Goal: Navigation & Orientation: Find specific page/section

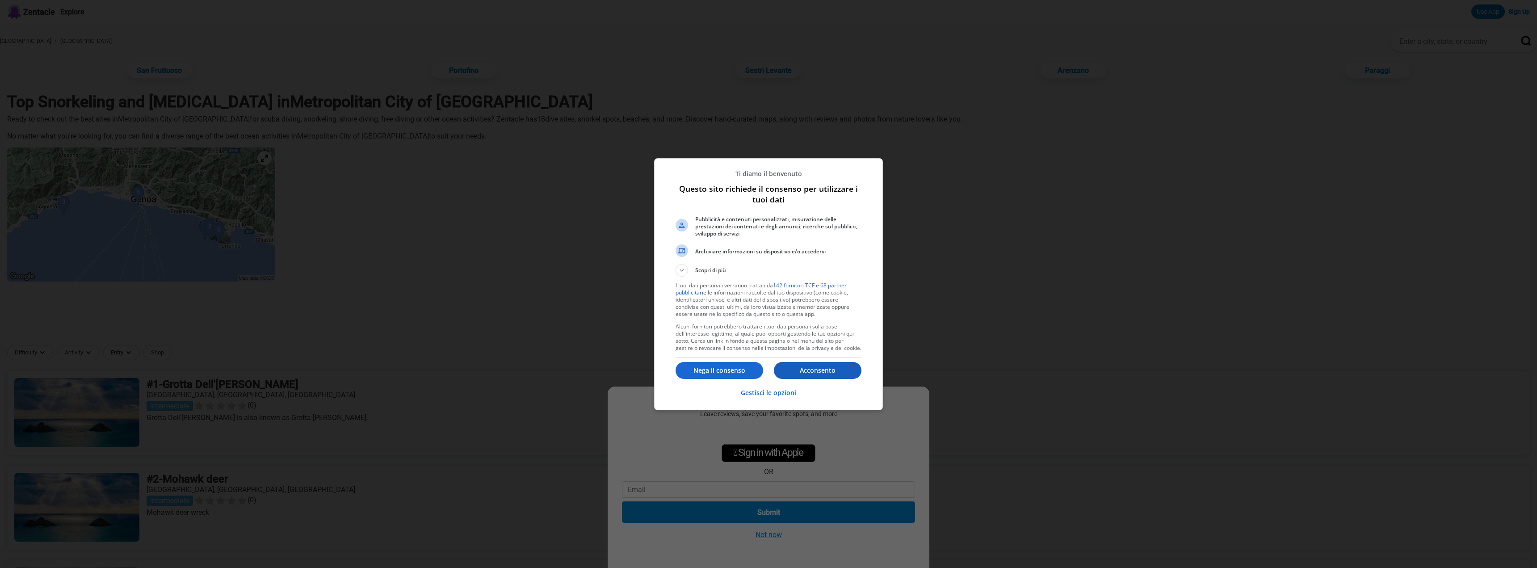
click at [823, 375] on button "Acconsento" at bounding box center [818, 370] width 88 height 17
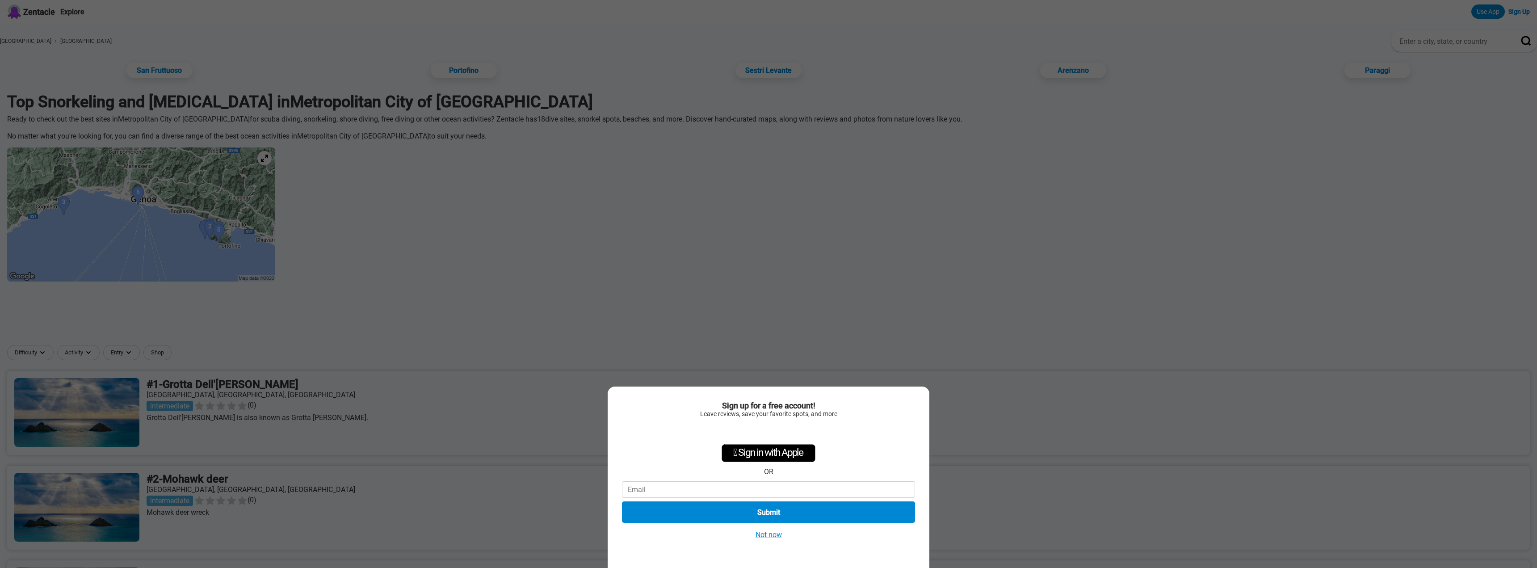
click at [778, 535] on button "Not now" at bounding box center [769, 534] width 32 height 9
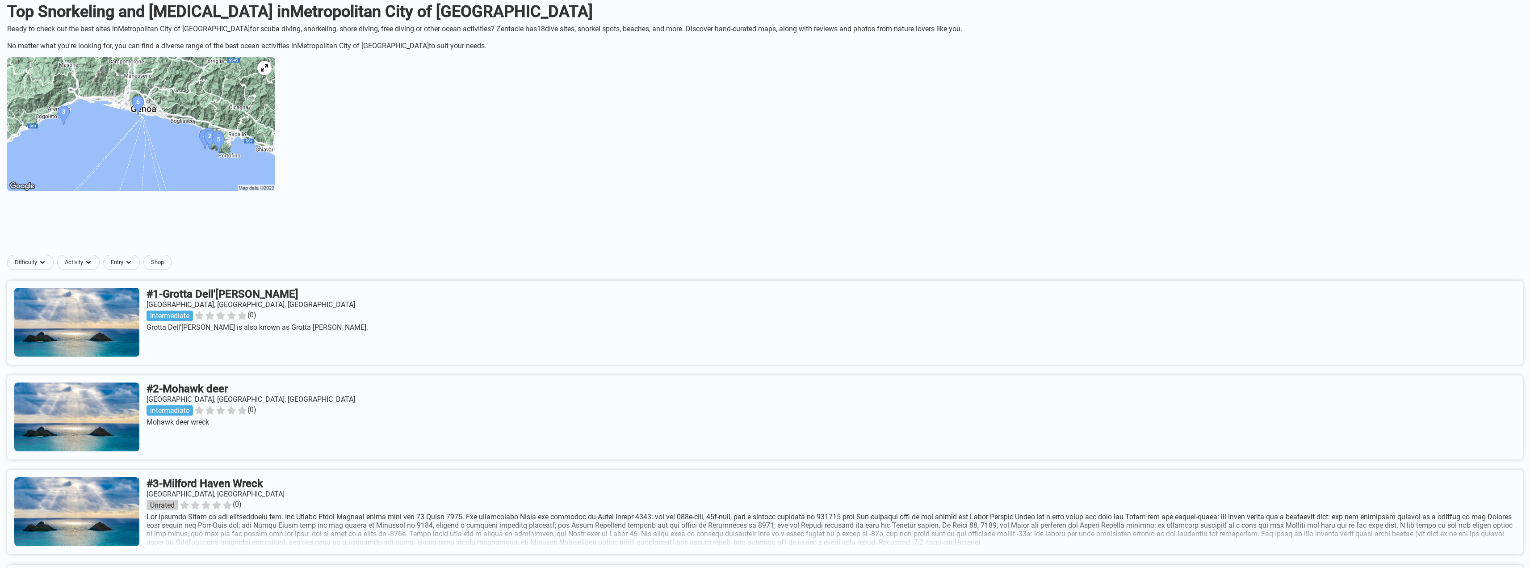
scroll to position [89, 0]
click at [208, 136] on img at bounding box center [141, 125] width 268 height 134
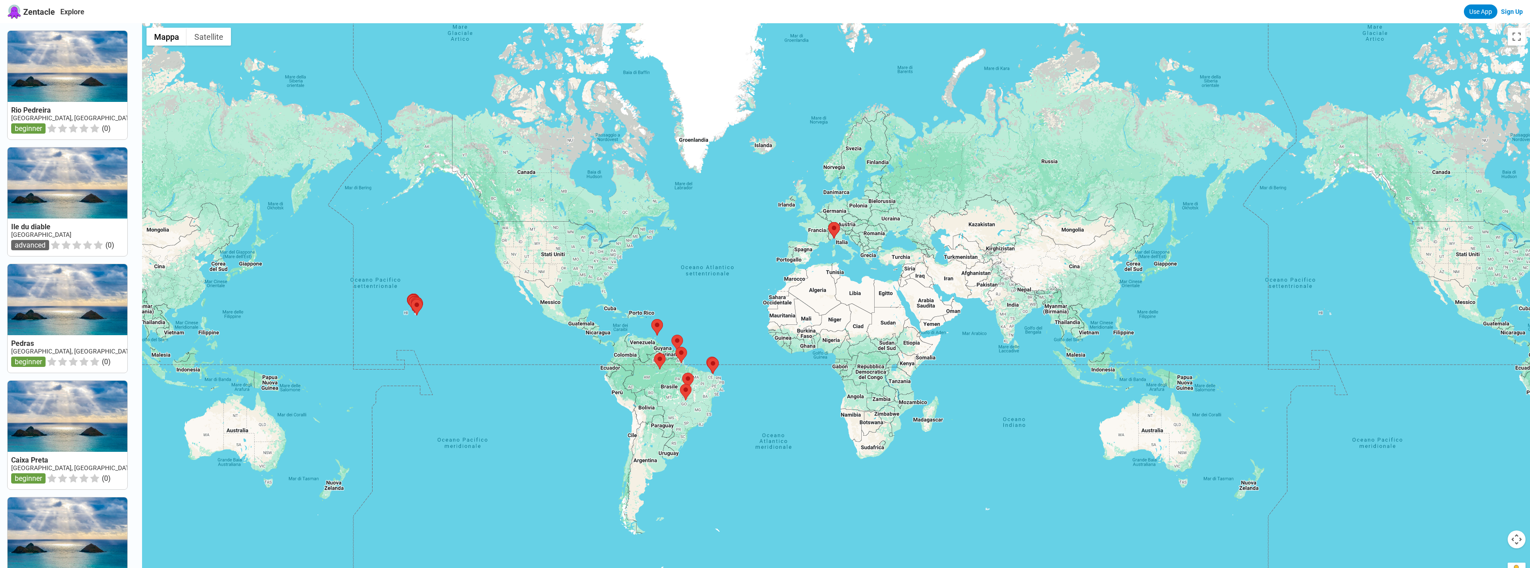
drag, startPoint x: 983, startPoint y: 185, endPoint x: 818, endPoint y: 250, distance: 177.7
click at [819, 249] on div at bounding box center [836, 307] width 1388 height 568
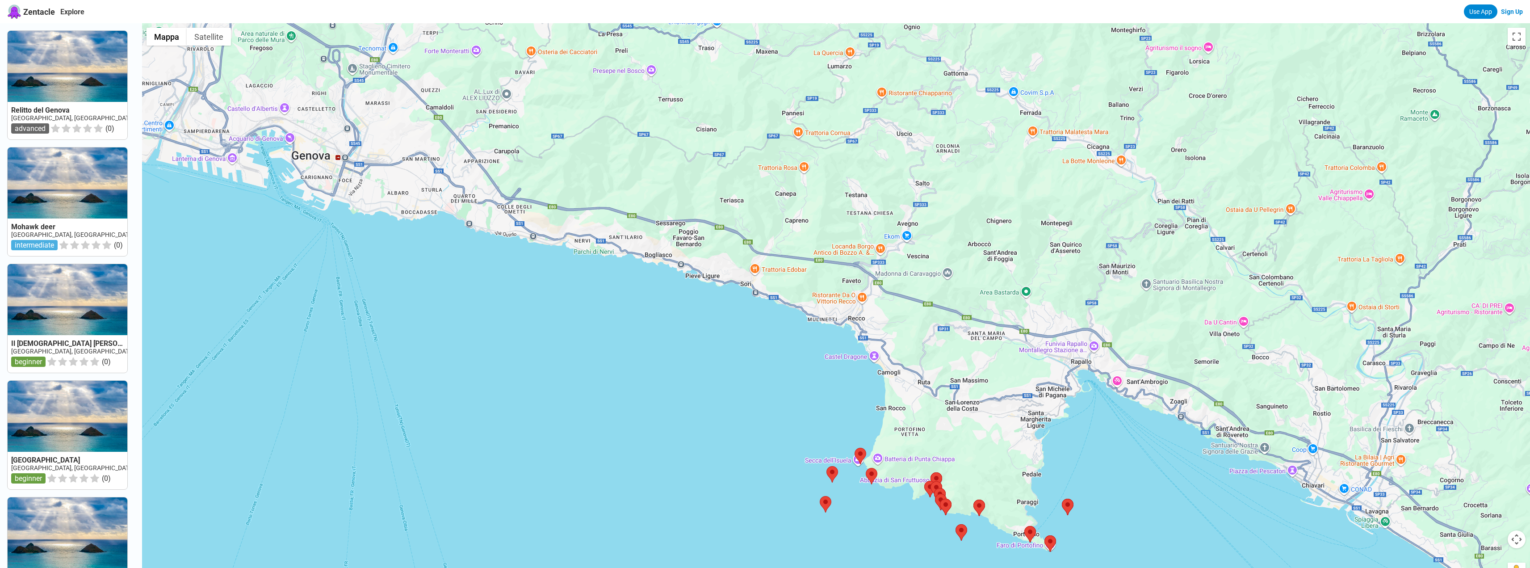
drag, startPoint x: 654, startPoint y: 303, endPoint x: 846, endPoint y: 383, distance: 208.5
click at [846, 383] on div at bounding box center [836, 307] width 1388 height 568
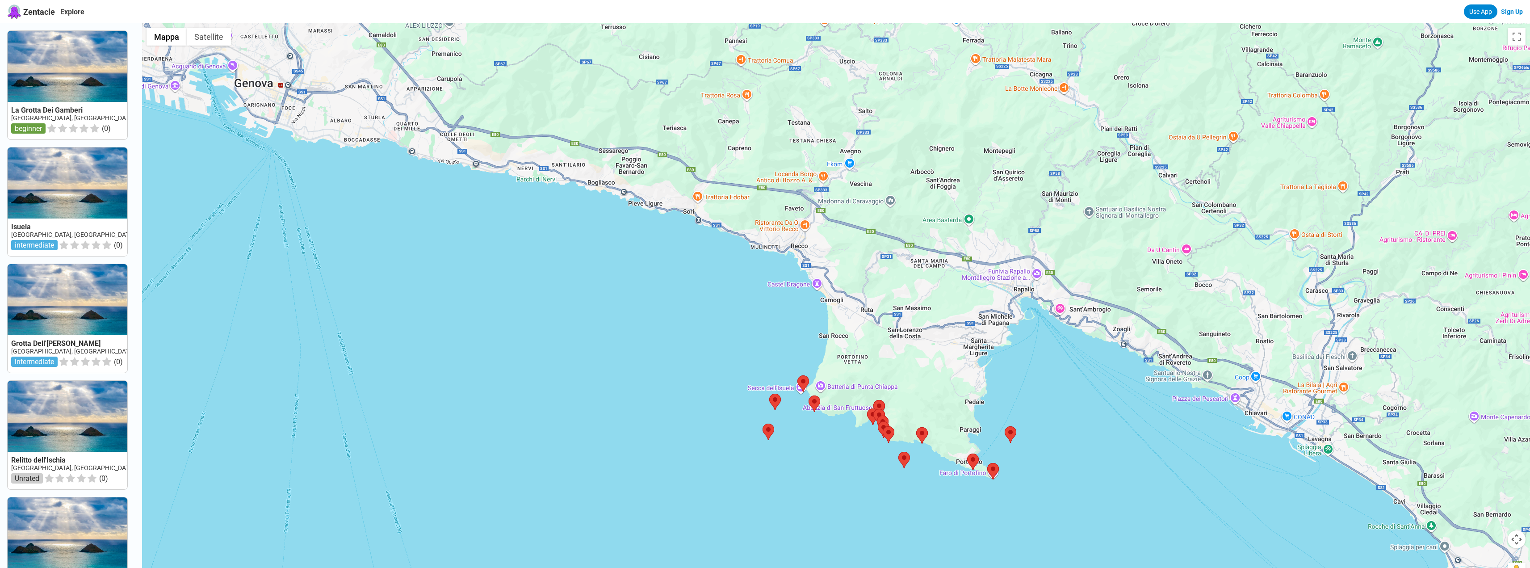
drag, startPoint x: 944, startPoint y: 408, endPoint x: 902, endPoint y: 359, distance: 64.3
click at [902, 359] on div at bounding box center [836, 307] width 1388 height 568
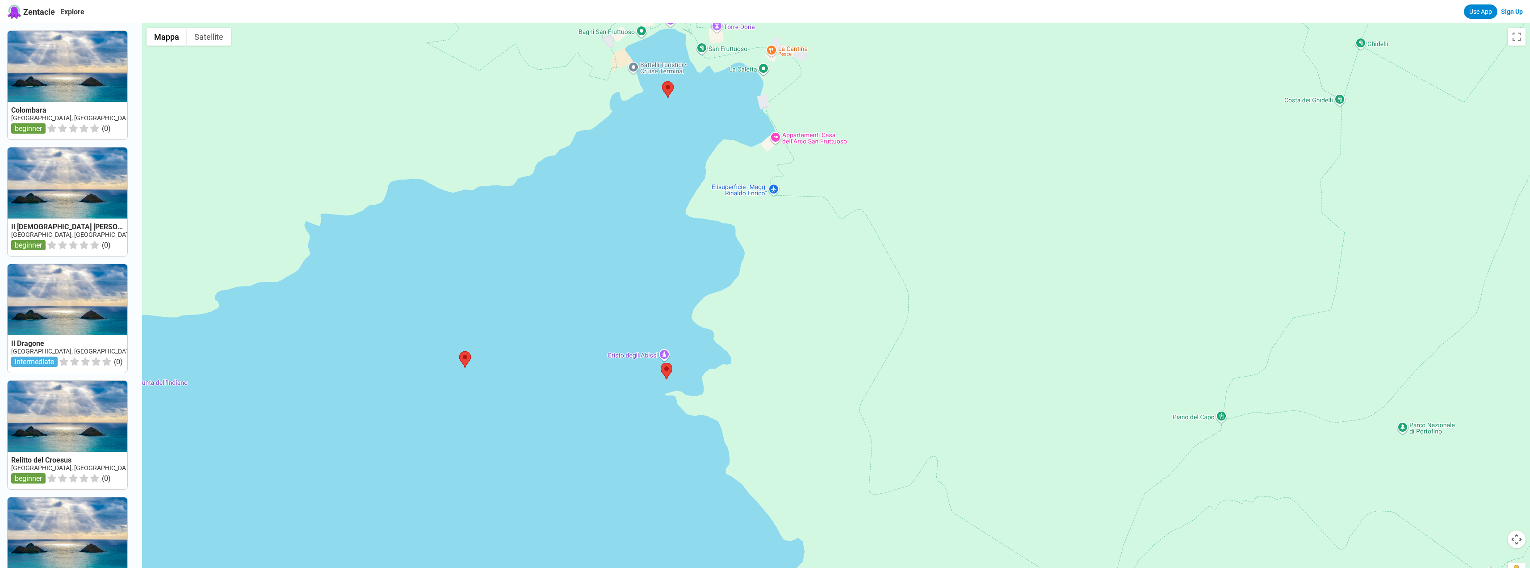
click at [668, 354] on div at bounding box center [836, 307] width 1388 height 568
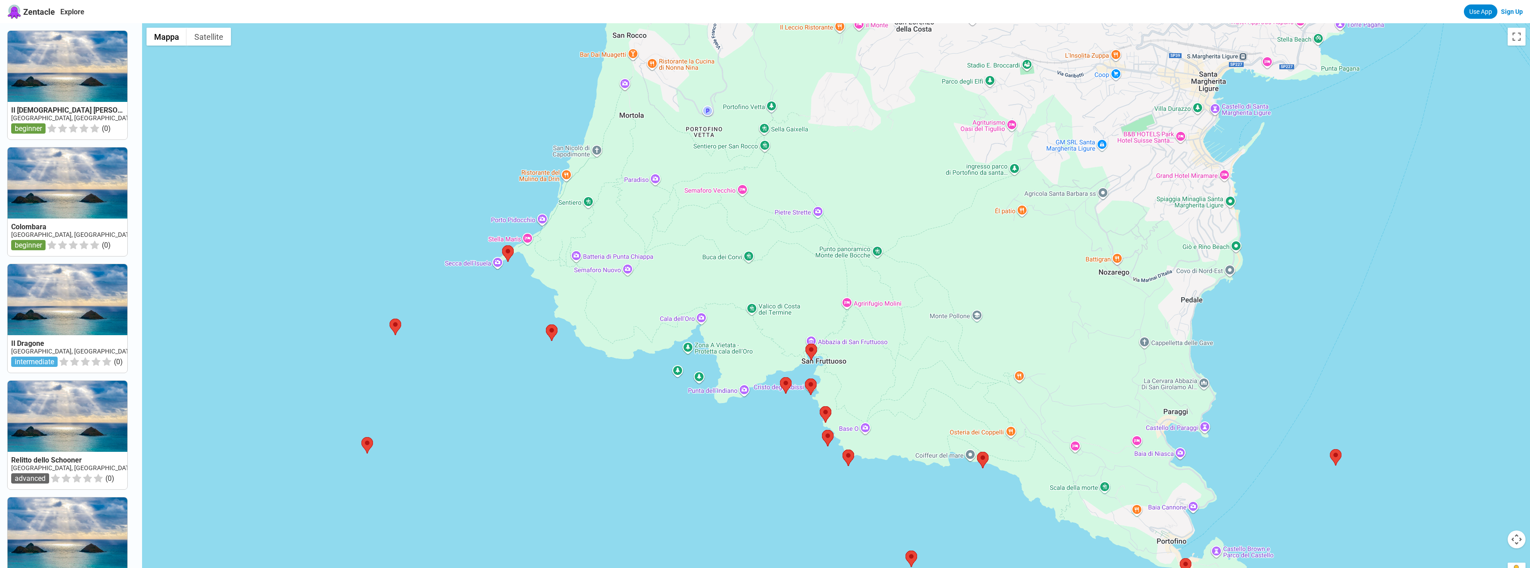
drag, startPoint x: 571, startPoint y: 157, endPoint x: 630, endPoint y: 217, distance: 83.7
click at [630, 217] on div at bounding box center [836, 307] width 1388 height 568
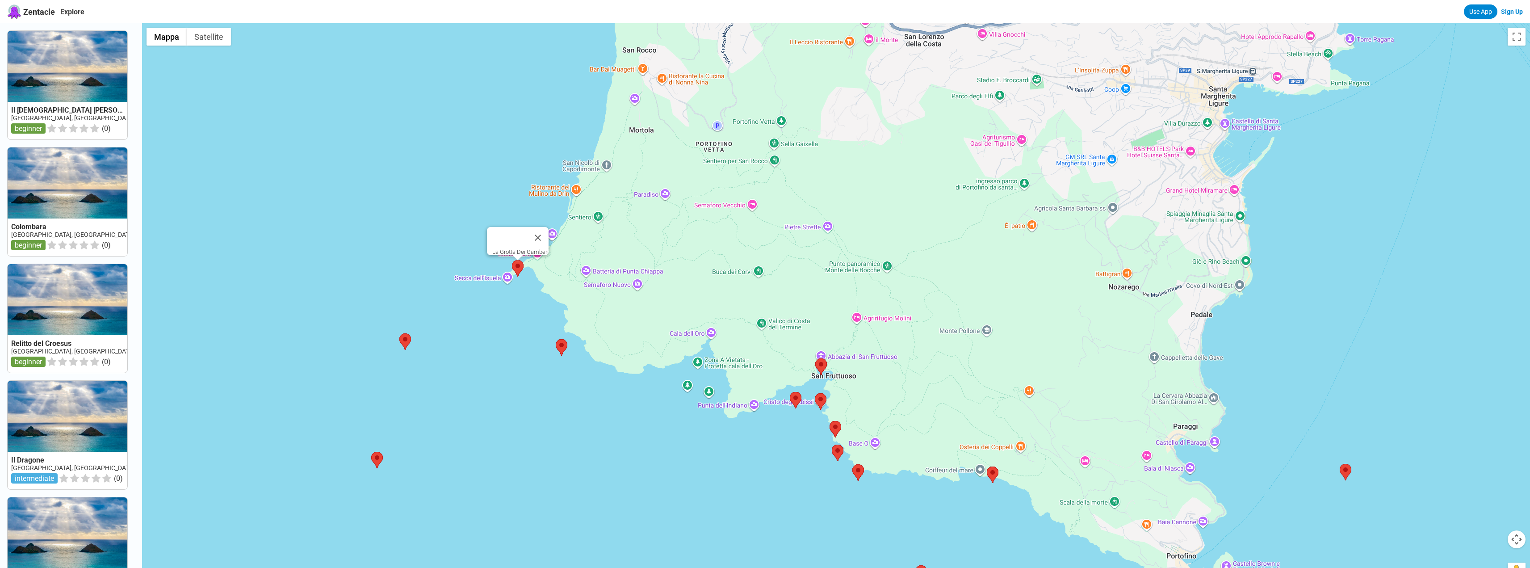
click at [512, 260] on area at bounding box center [512, 260] width 0 height 0
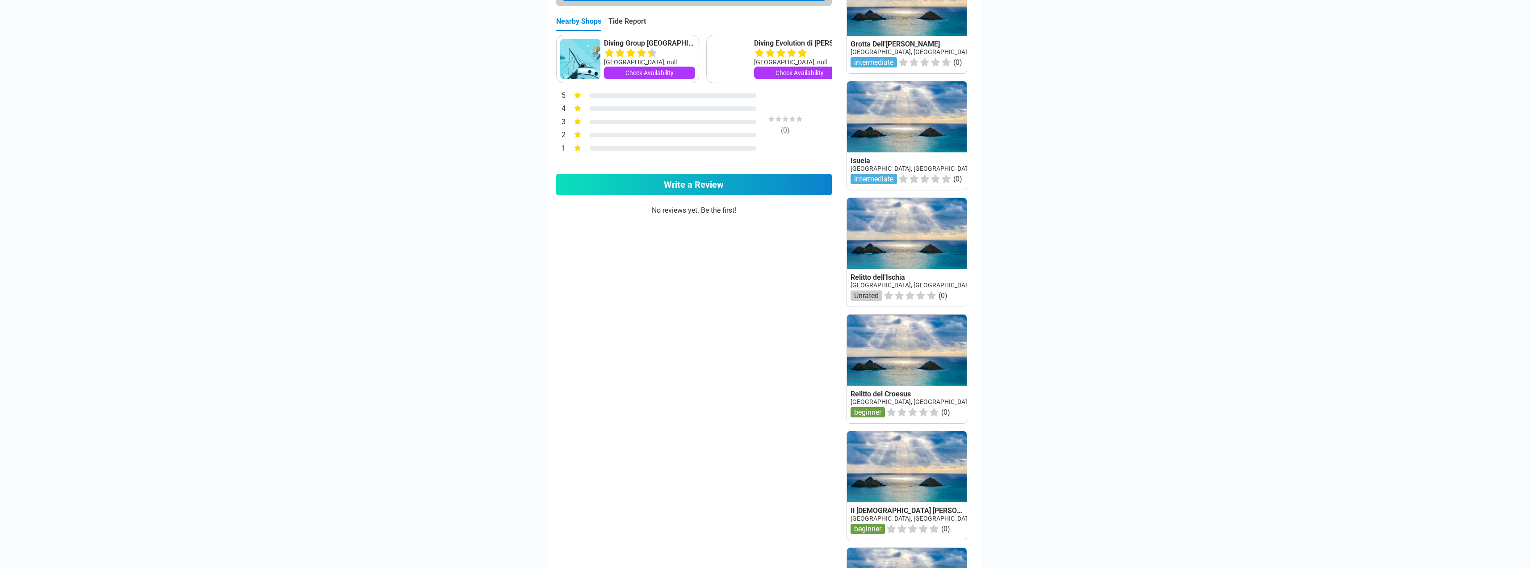
scroll to position [492, 0]
